Goal: Find specific page/section: Find specific page/section

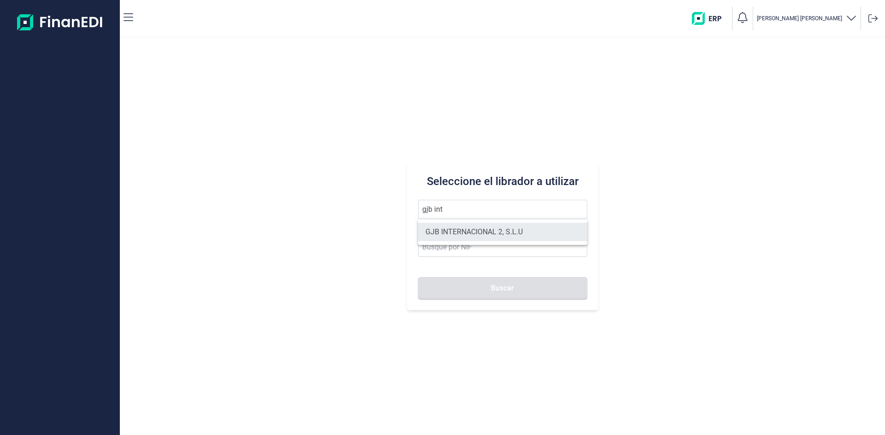
click at [479, 227] on li "GJB INTERNACIONAL 2, S.L.U" at bounding box center [502, 232] width 169 height 18
type input "GJB INTERNACIONAL 2, S.L.U"
type input "B05482971"
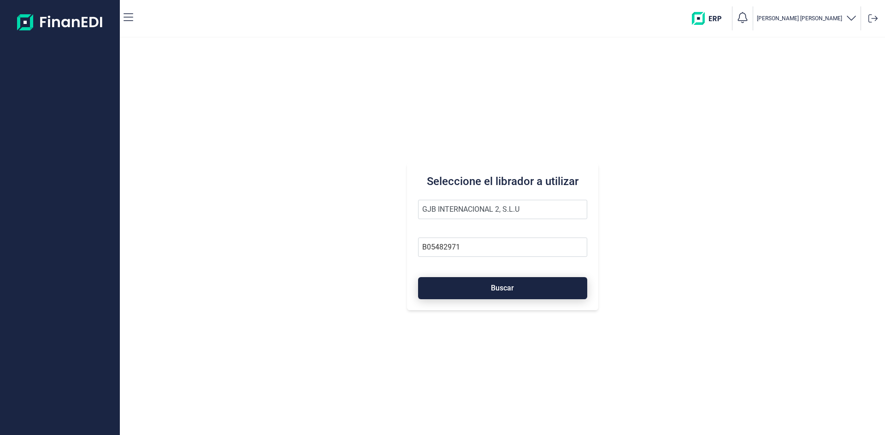
click at [513, 283] on button "Buscar" at bounding box center [502, 288] width 169 height 22
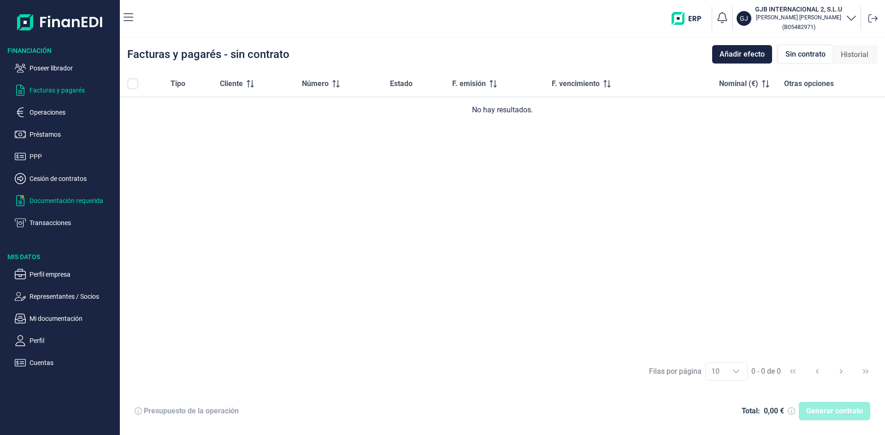
click at [93, 203] on p "Documentación requerida" at bounding box center [72, 200] width 87 height 11
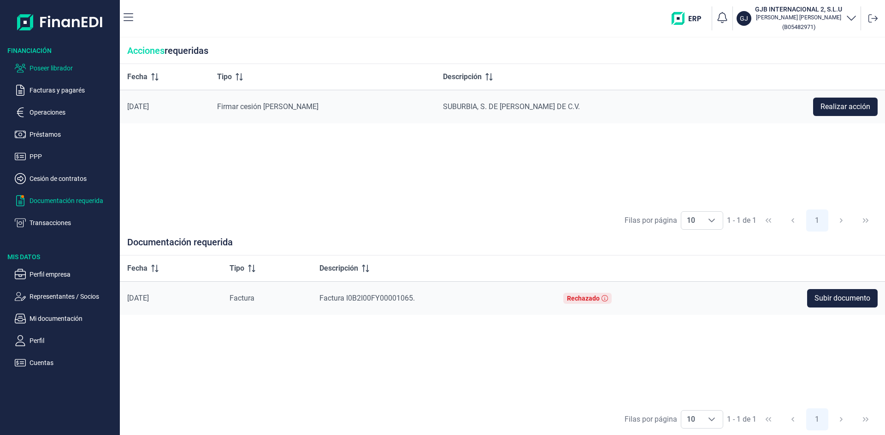
click at [52, 68] on p "Poseer librador" at bounding box center [72, 68] width 87 height 11
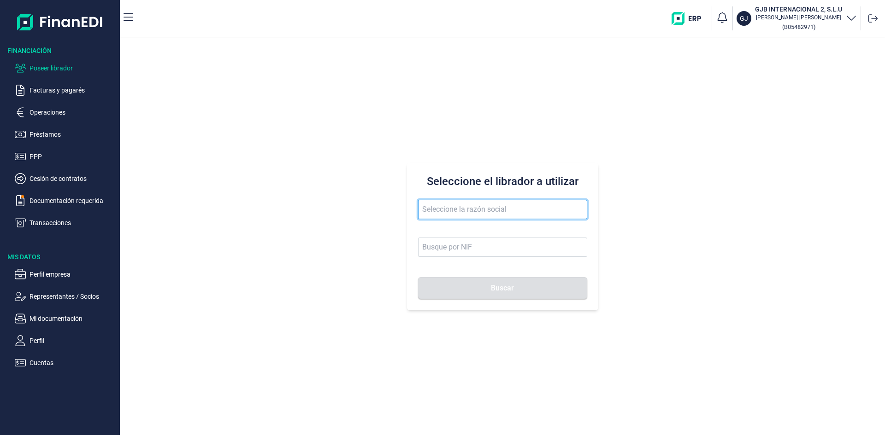
click at [481, 208] on input "text" at bounding box center [502, 209] width 169 height 19
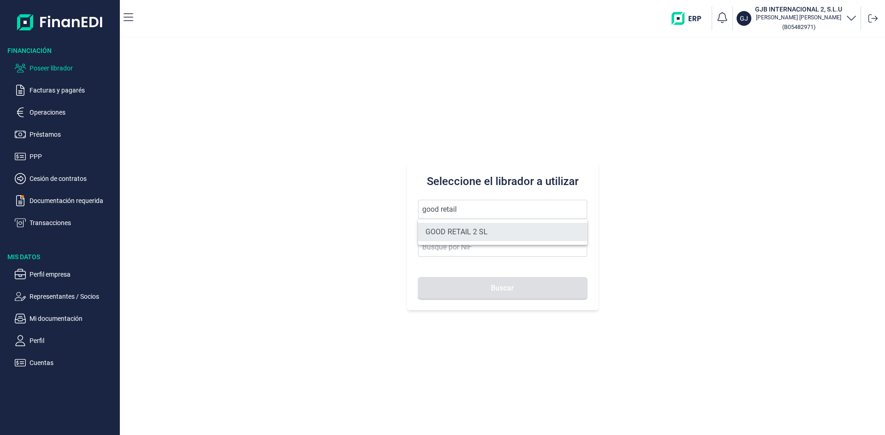
click at [488, 230] on li "GOOD RETAIL 2 SL" at bounding box center [502, 232] width 169 height 18
type input "GOOD RETAIL 2 SL"
type input "B05482914"
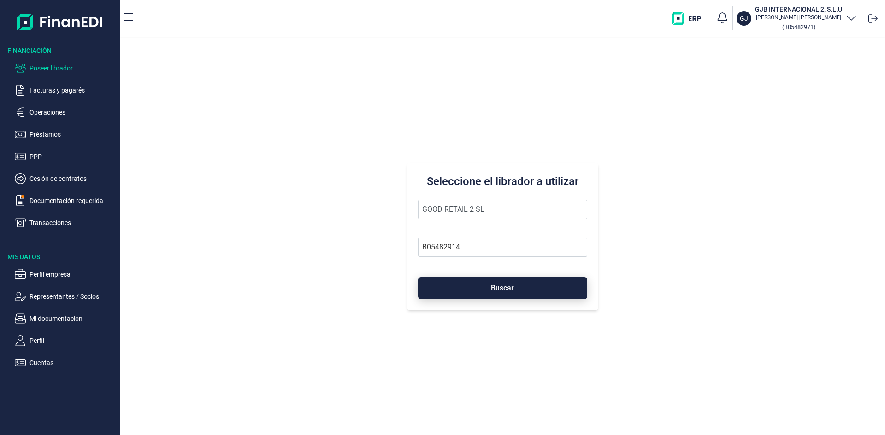
click at [494, 288] on span "Buscar" at bounding box center [502, 288] width 23 height 7
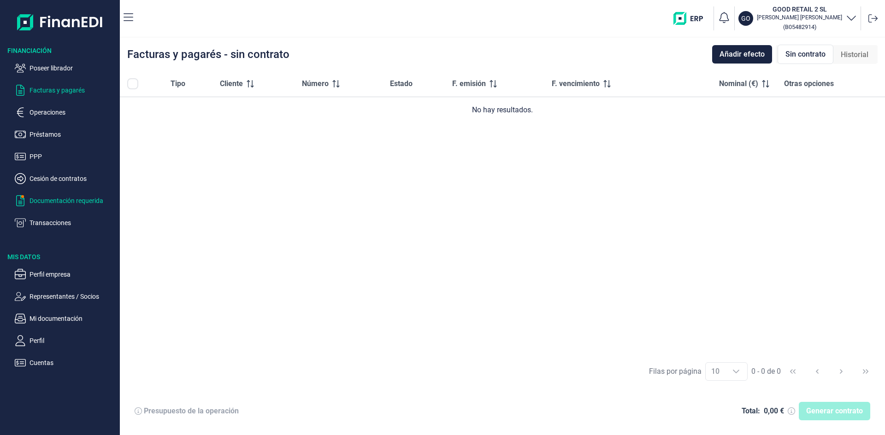
click at [88, 200] on p "Documentación requerida" at bounding box center [72, 200] width 87 height 11
